Goal: Check status: Check status

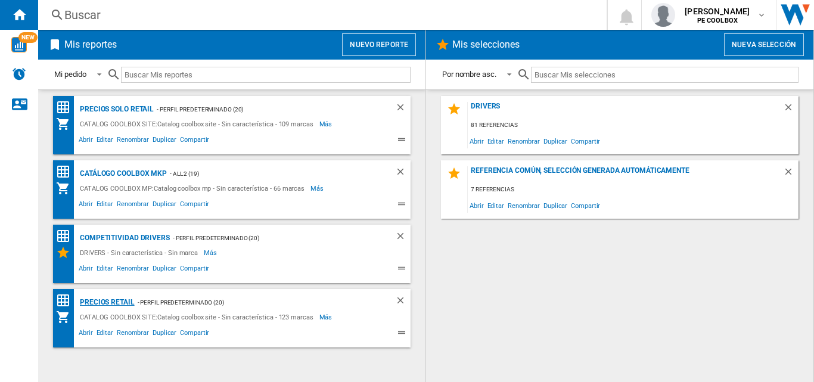
click at [117, 301] on div "PRECIOS RETAIL" at bounding box center [106, 302] width 58 height 15
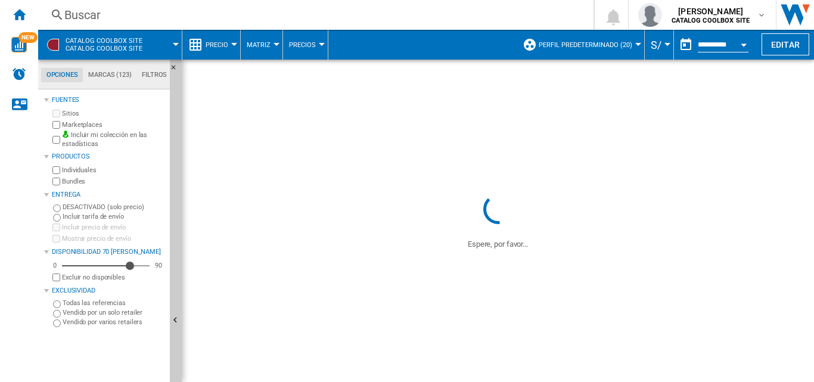
click at [728, 45] on input "**********" at bounding box center [723, 46] width 51 height 11
click at [744, 44] on div "Open calendar" at bounding box center [744, 45] width 6 height 3
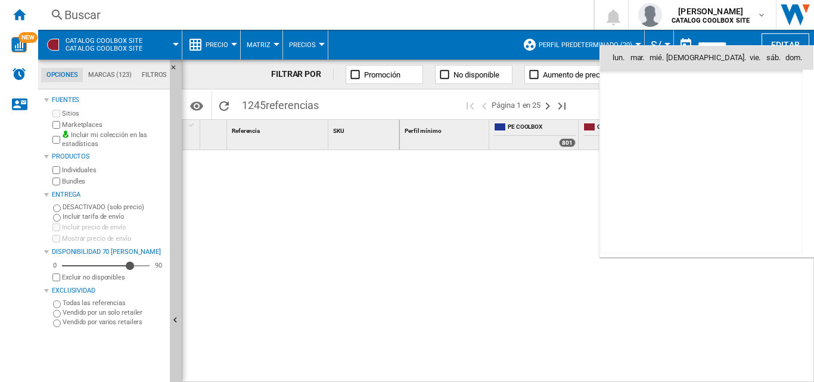
scroll to position [5685, 0]
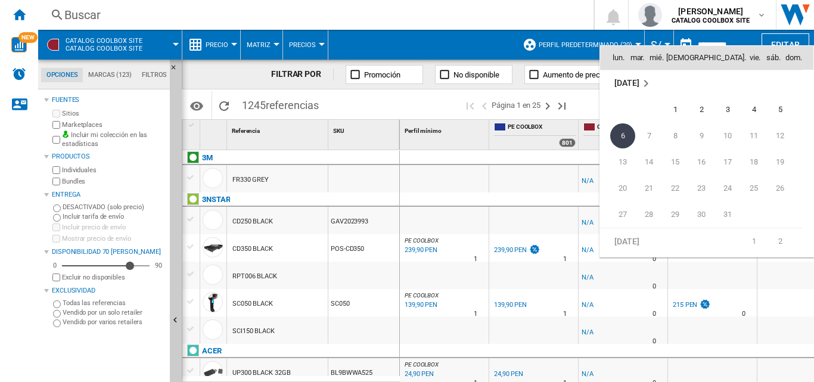
click at [642, 82] on md-icon "October 2025" at bounding box center [646, 83] width 14 height 14
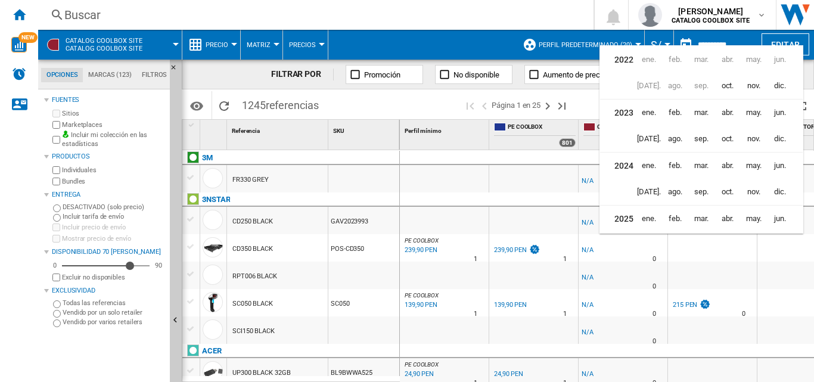
scroll to position [29, 0]
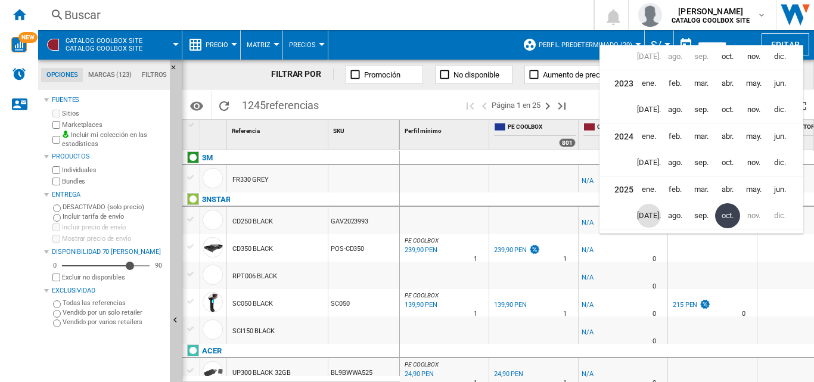
click at [653, 215] on span "jul." at bounding box center [649, 216] width 24 height 24
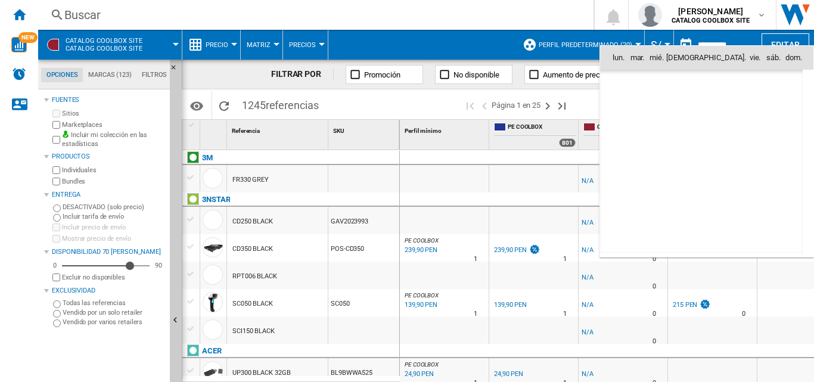
scroll to position [5211, 0]
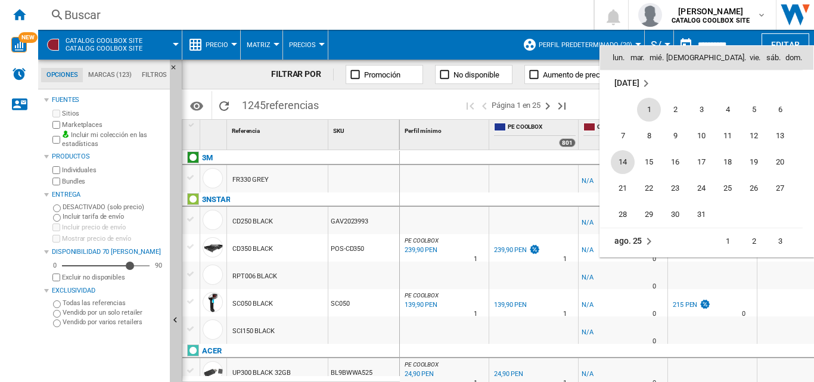
click at [625, 159] on span "14" at bounding box center [623, 162] width 24 height 24
type input "**********"
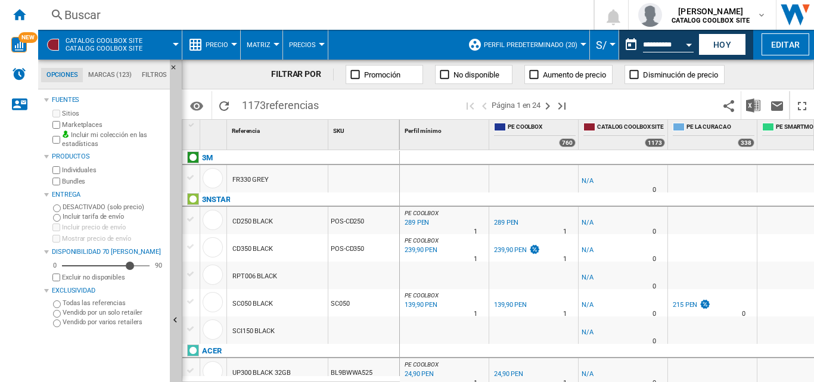
click at [130, 17] on div "Buscar" at bounding box center [313, 15] width 498 height 17
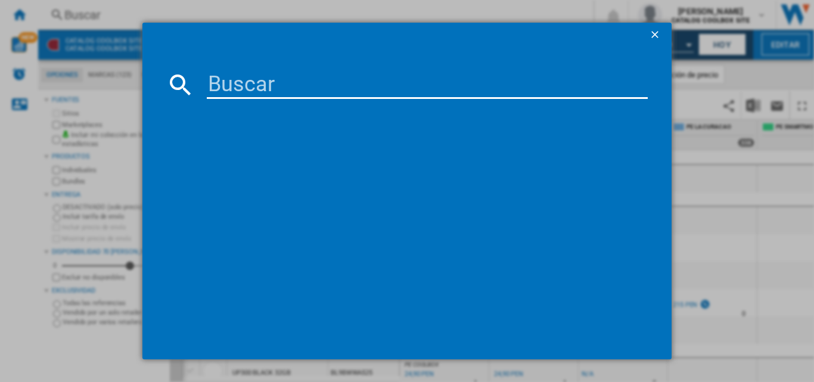
click at [257, 96] on input at bounding box center [427, 84] width 441 height 29
paste input "5109BYHY"
type input "5109BYHY"
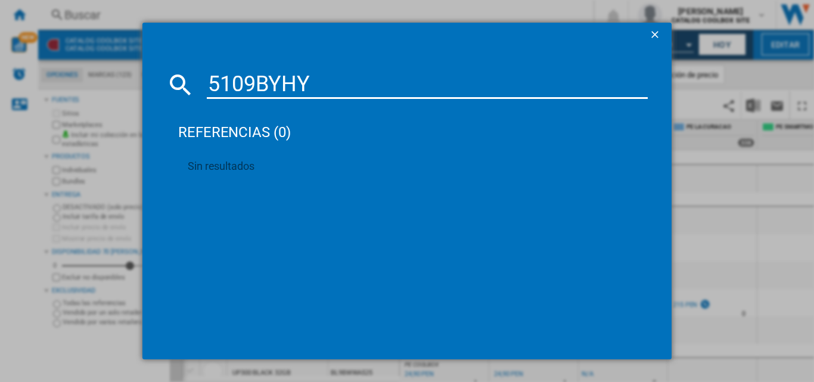
click at [650, 32] on ng-md-icon "getI18NText('BUTTONS.CLOSE_DIALOG')" at bounding box center [656, 36] width 14 height 14
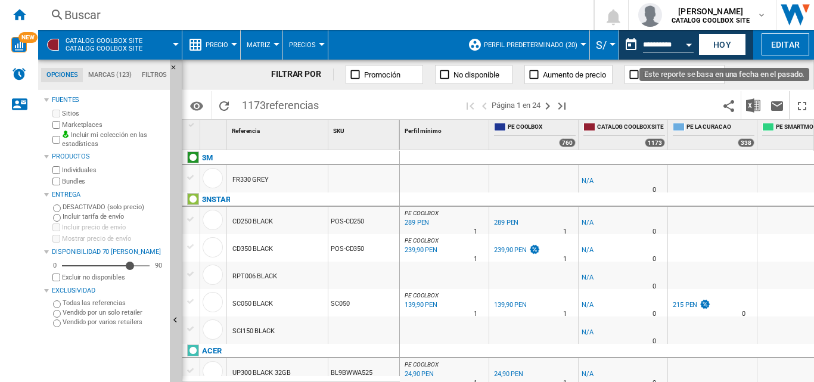
click at [683, 43] on button "Open calendar" at bounding box center [688, 42] width 21 height 21
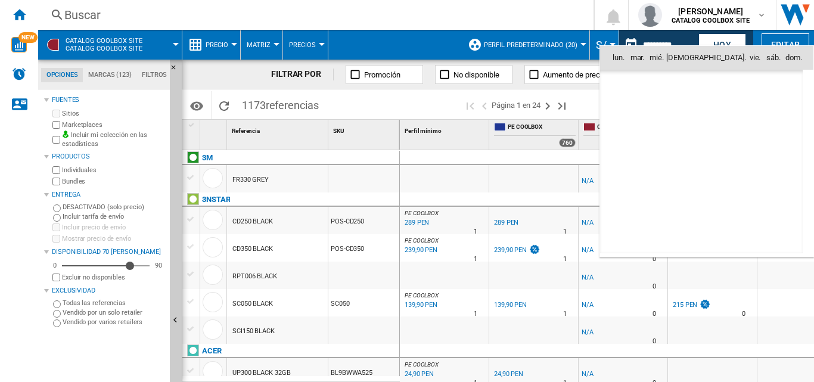
scroll to position [5211, 0]
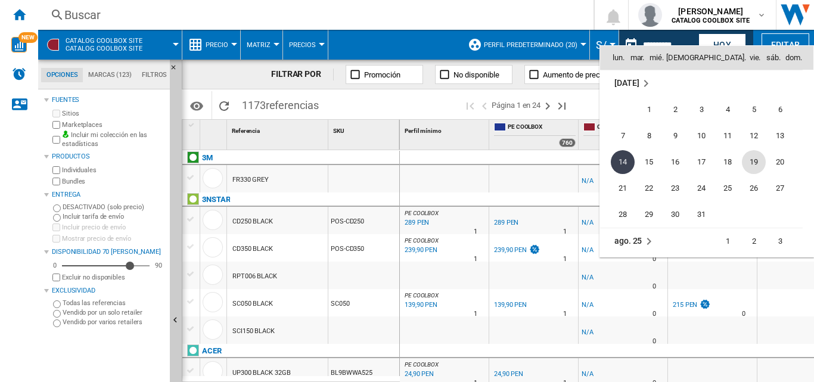
click at [754, 156] on span "19" at bounding box center [754, 162] width 24 height 24
type input "**********"
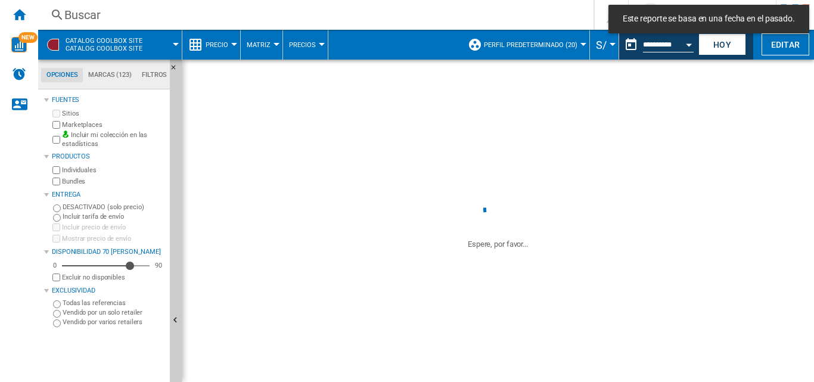
click at [145, 17] on div "Buscar" at bounding box center [313, 15] width 498 height 17
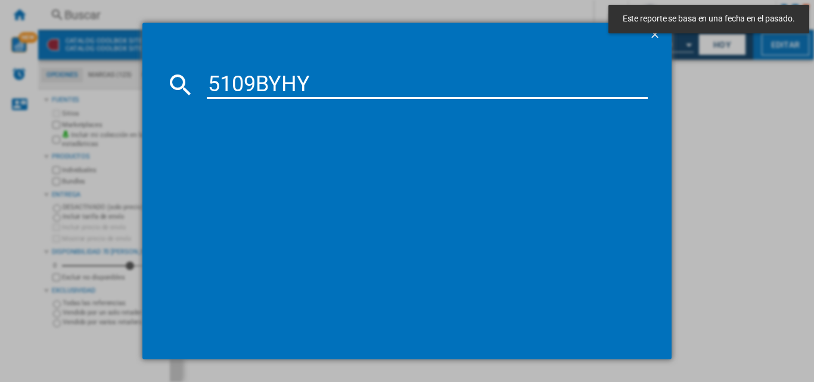
type input "5109BYHY"
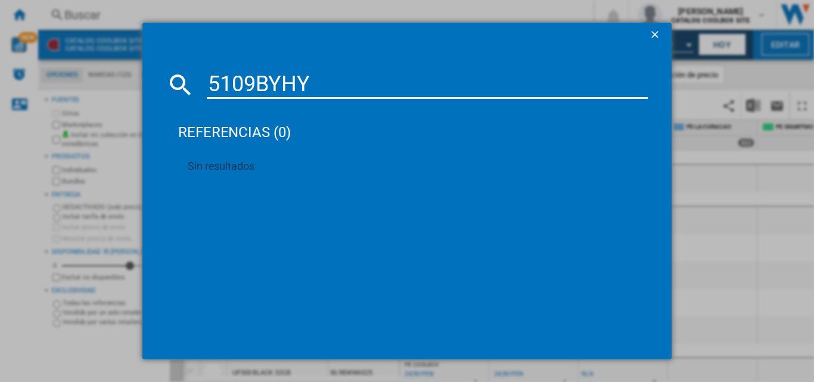
click at [653, 35] on ng-md-icon "getI18NText('BUTTONS.CLOSE_DIALOG')" at bounding box center [656, 36] width 14 height 14
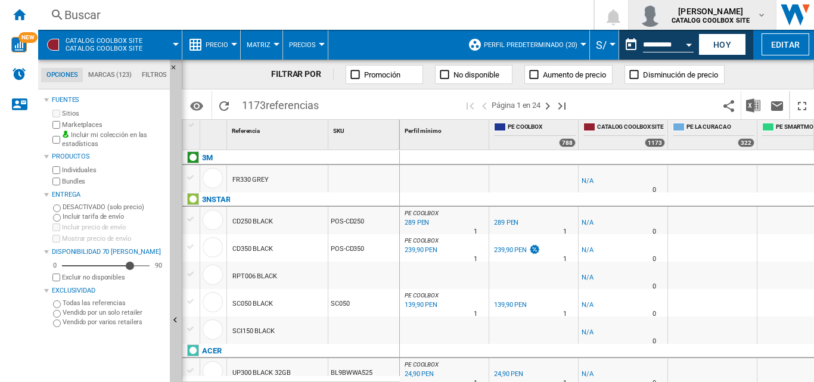
click at [725, 17] on b "CATALOG COOLBOX SITE" at bounding box center [711, 21] width 78 height 8
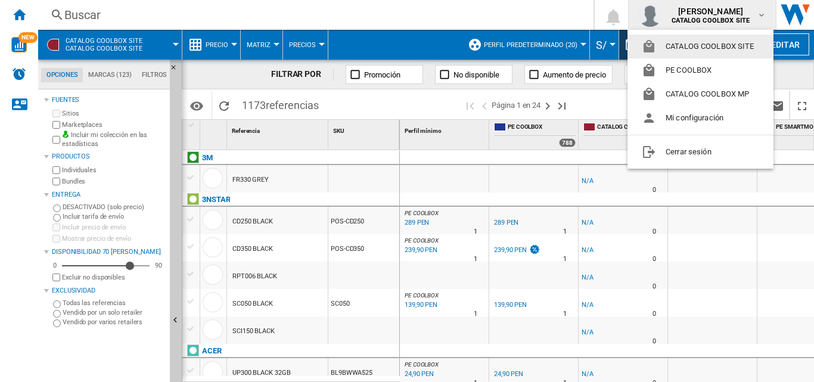
click at [687, 44] on button "CATALOG COOLBOX SITE" at bounding box center [701, 47] width 146 height 24
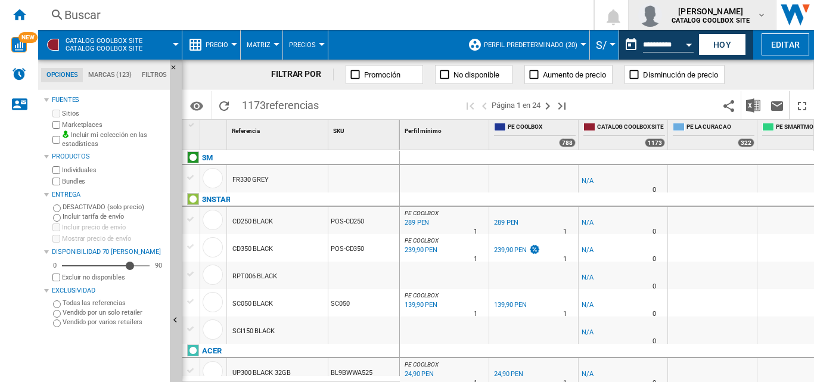
click at [707, 18] on b "CATALOG COOLBOX SITE" at bounding box center [711, 21] width 78 height 8
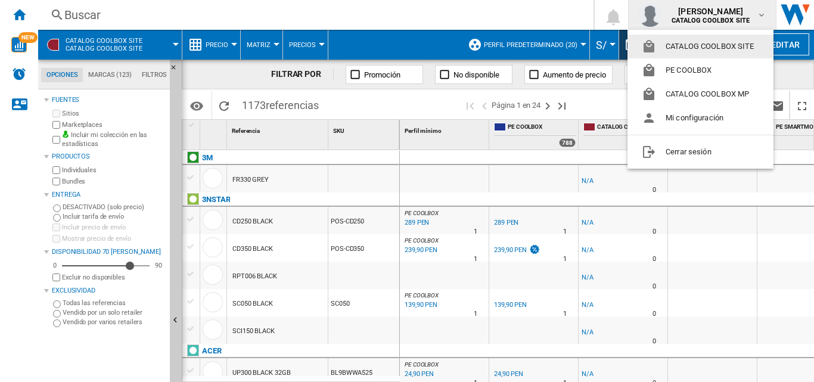
click at [108, 5] on md-backdrop at bounding box center [407, 191] width 814 height 382
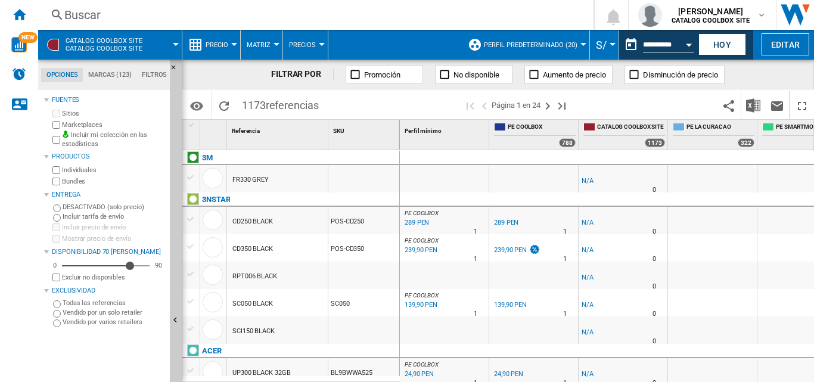
click at [106, 11] on div "Buscar" at bounding box center [313, 15] width 498 height 17
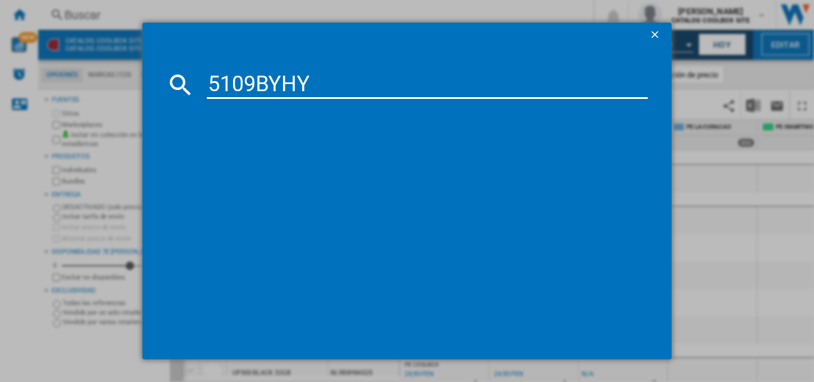
type input "5109BYHY"
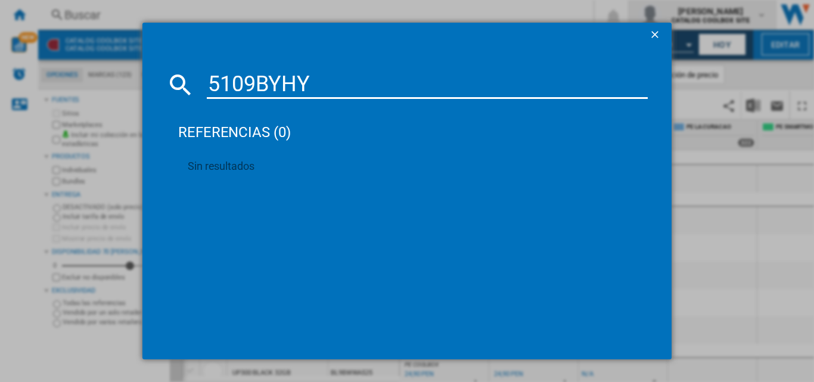
drag, startPoint x: 659, startPoint y: 33, endPoint x: 669, endPoint y: 15, distance: 20.8
click at [659, 32] on ng-md-icon "getI18NText('BUTTONS.CLOSE_DIALOG')" at bounding box center [656, 36] width 14 height 14
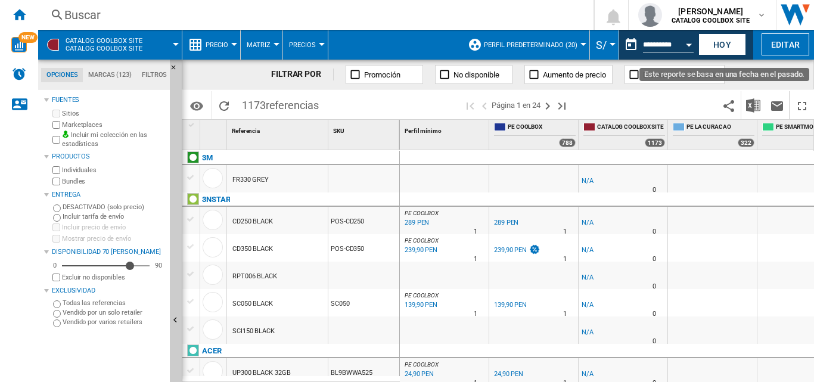
click at [679, 42] on button "Open calendar" at bounding box center [688, 42] width 21 height 21
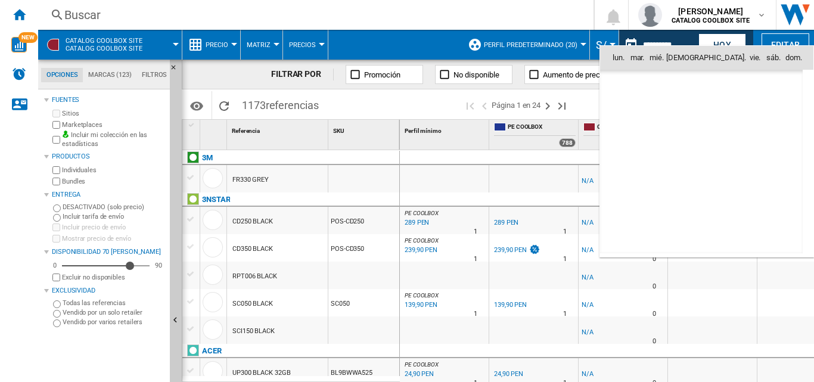
scroll to position [5211, 0]
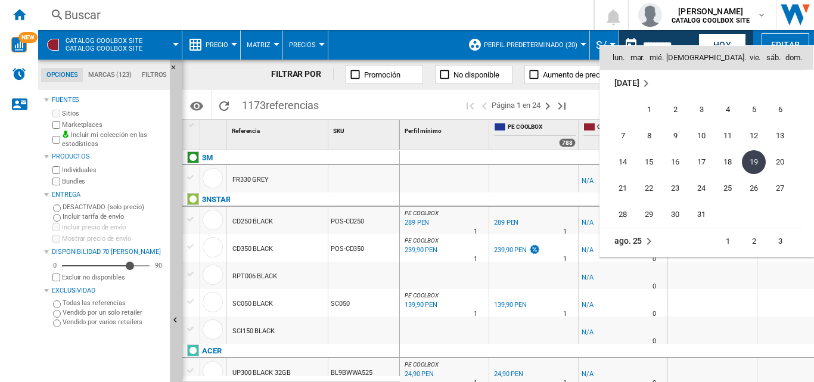
click at [643, 85] on md-icon "July 2025" at bounding box center [646, 83] width 14 height 14
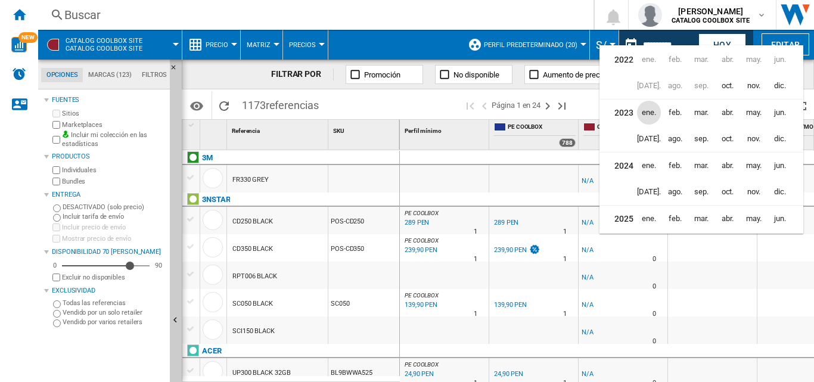
scroll to position [29, 0]
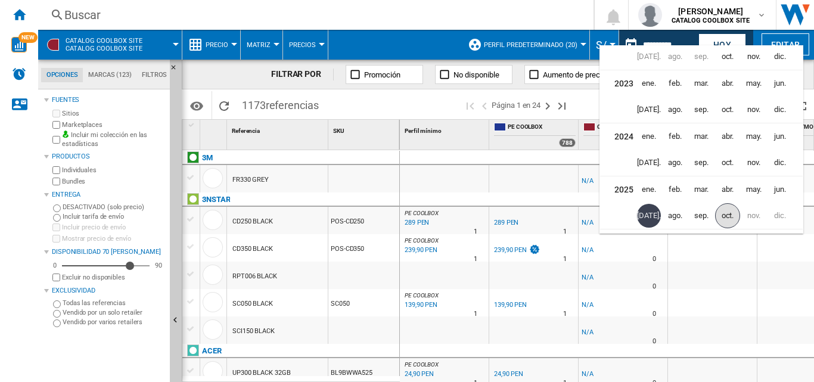
click at [724, 216] on span "oct." at bounding box center [727, 215] width 25 height 25
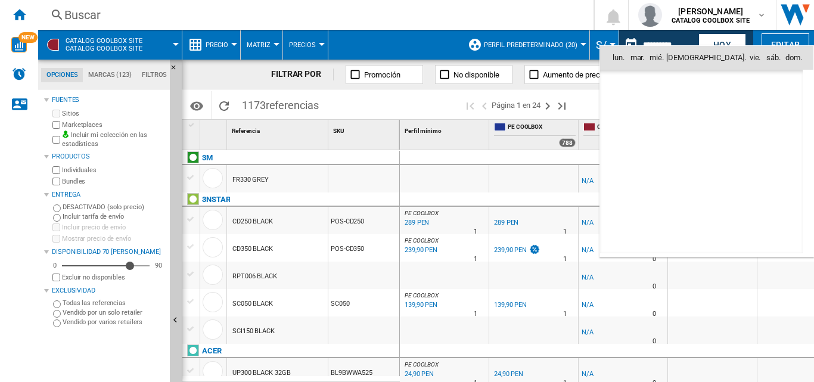
scroll to position [5685, 0]
drag, startPoint x: 625, startPoint y: 135, endPoint x: 613, endPoint y: 136, distance: 11.9
click at [624, 135] on span "6" at bounding box center [622, 135] width 25 height 25
type input "**********"
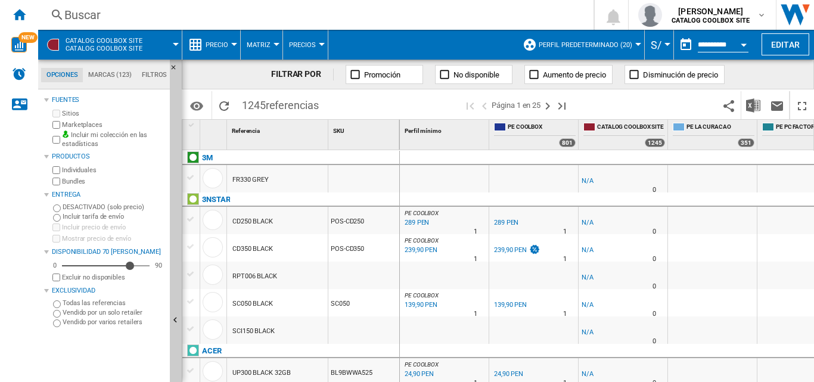
click at [85, 13] on div "Buscar" at bounding box center [313, 15] width 498 height 17
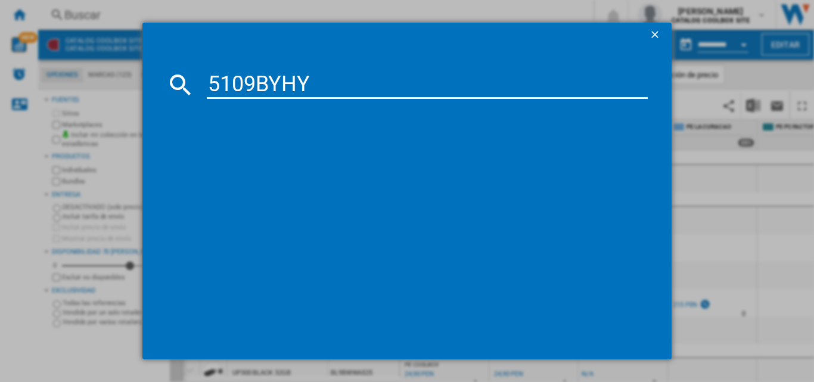
type input "5109BYHY"
click at [654, 36] on ng-md-icon "getI18NText('BUTTONS.CLOSE_DIALOG')" at bounding box center [656, 36] width 14 height 14
